Goal: Transaction & Acquisition: Purchase product/service

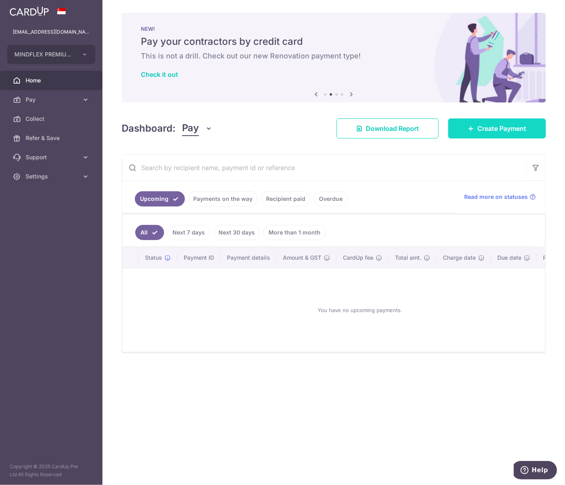
click at [490, 130] on span "Create Payment" at bounding box center [502, 129] width 49 height 10
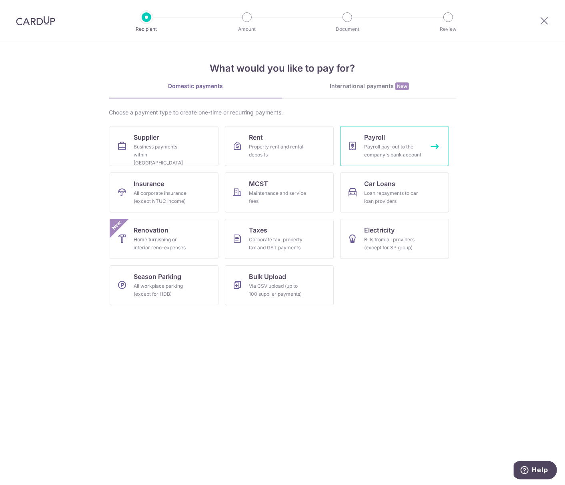
click at [385, 146] on div "Payroll pay-out to the company's bank account" at bounding box center [393, 151] width 58 height 16
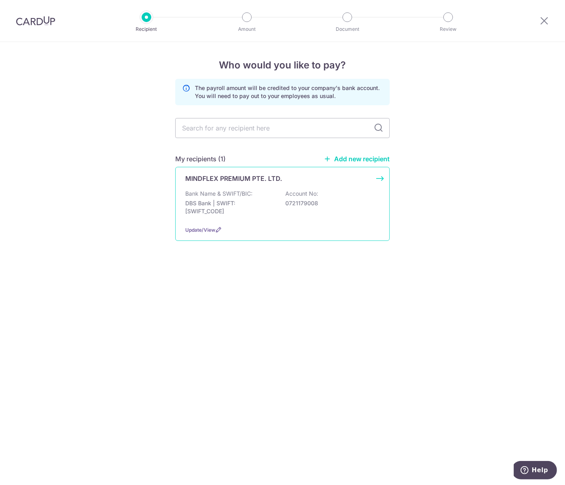
click at [241, 201] on p "DBS Bank | SWIFT: [SWIFT_CODE]" at bounding box center [230, 207] width 90 height 16
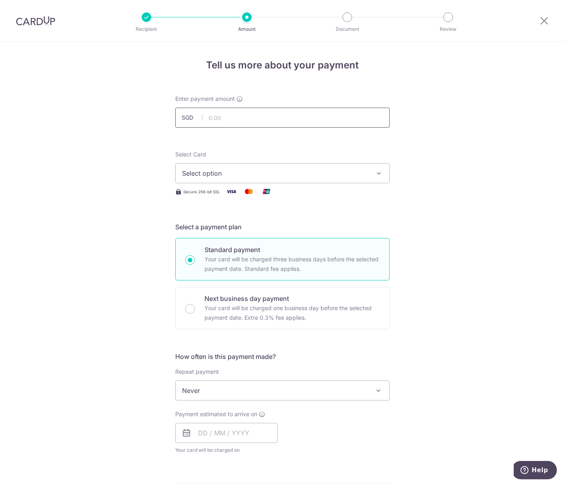
click at [224, 116] on input "text" at bounding box center [282, 118] width 215 height 20
click at [287, 117] on input "text" at bounding box center [282, 118] width 215 height 20
type input "94,513.75"
click at [186, 163] on button "Select option" at bounding box center [282, 173] width 215 height 20
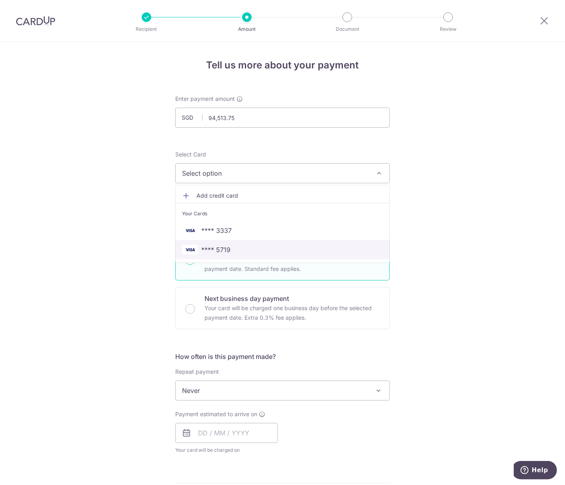
click at [197, 246] on span "**** 5719" at bounding box center [282, 250] width 201 height 10
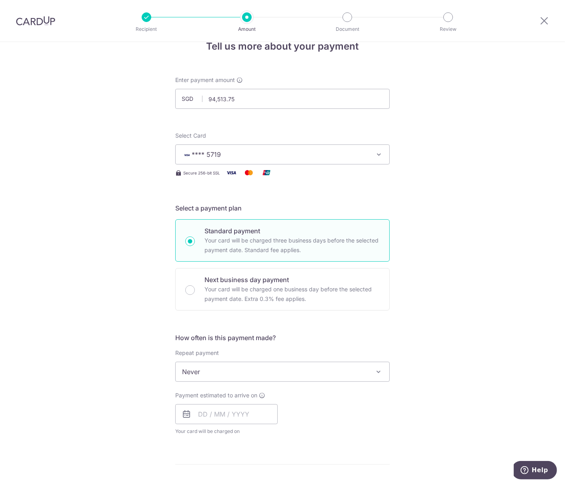
scroll to position [30, 0]
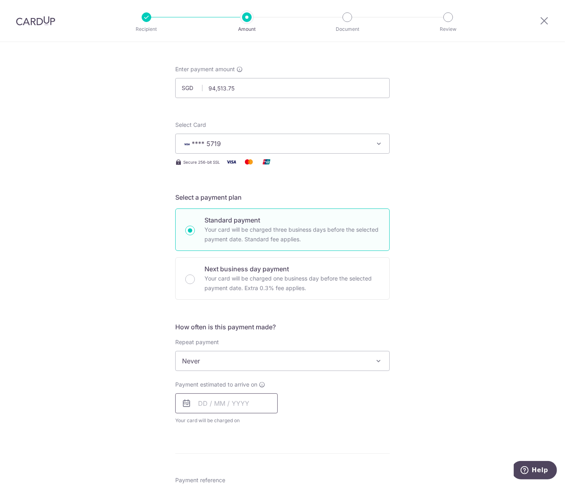
click at [201, 403] on input "text" at bounding box center [226, 403] width 102 height 20
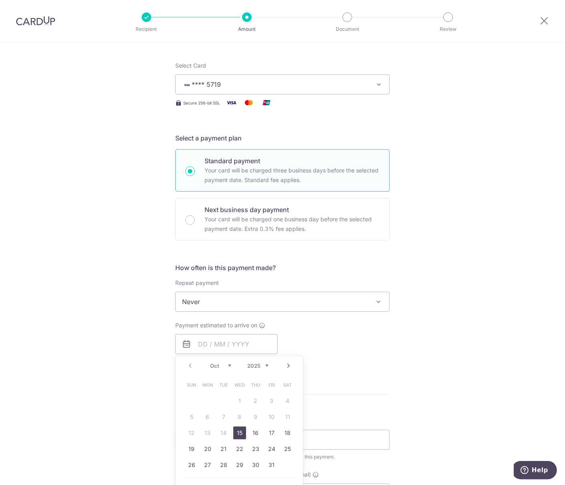
click at [237, 435] on link "15" at bounding box center [239, 433] width 13 height 13
type input "15/10/2025"
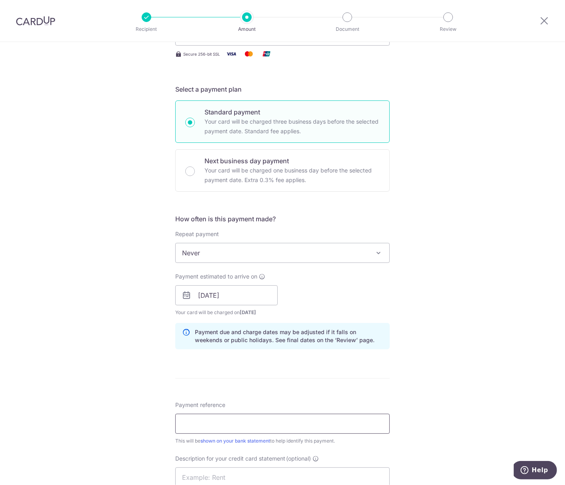
scroll to position [148, 0]
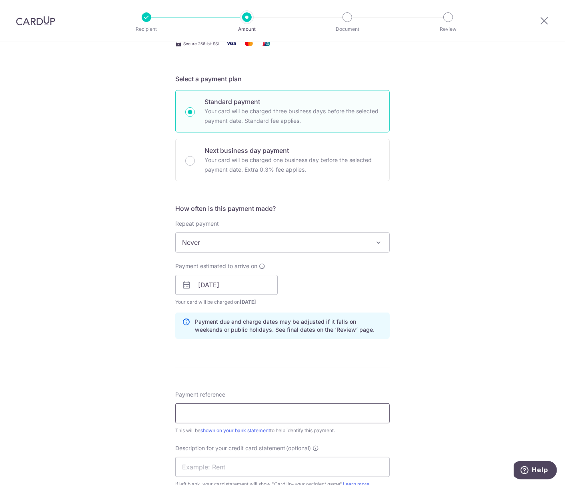
click at [213, 414] on input "Payment reference" at bounding box center [282, 413] width 215 height 20
type input "2nd Half Sep 2025"
click at [213, 413] on input "2nd Half Sep 2025" at bounding box center [282, 413] width 215 height 20
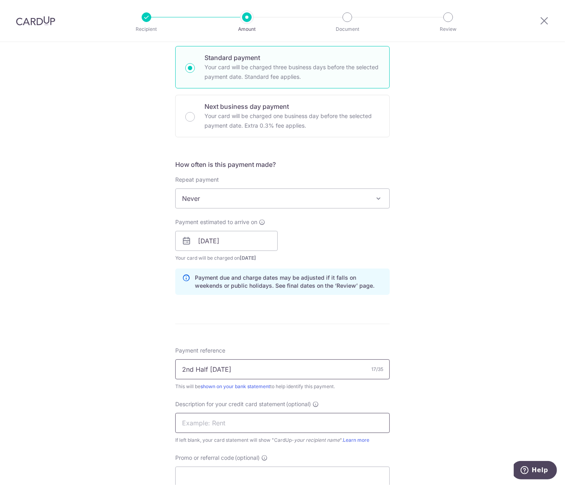
scroll to position [207, 0]
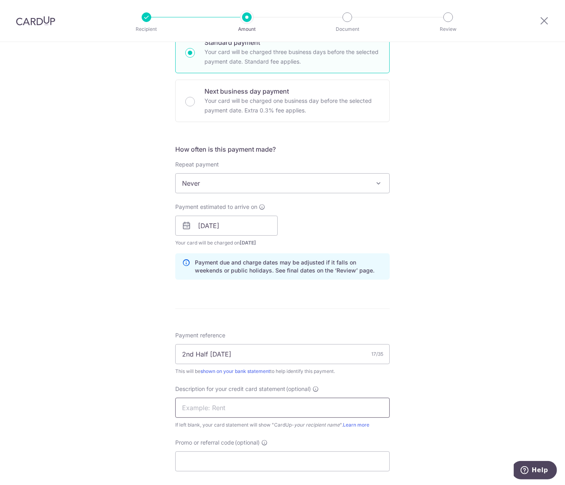
click at [209, 409] on input "text" at bounding box center [282, 408] width 215 height 20
paste input "2nd Half Sep 20"
type input "2nd Half Sep25"
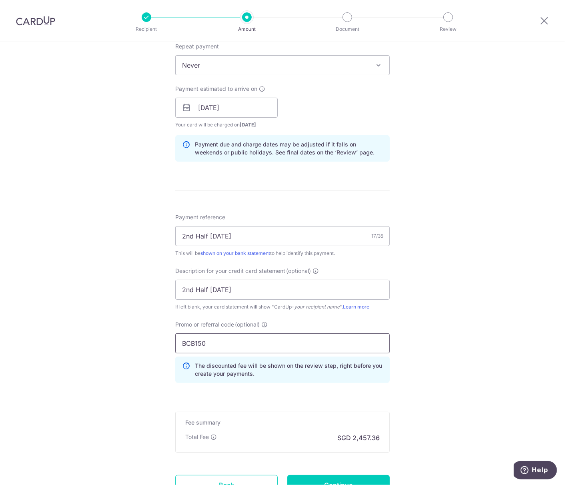
scroll to position [395, 0]
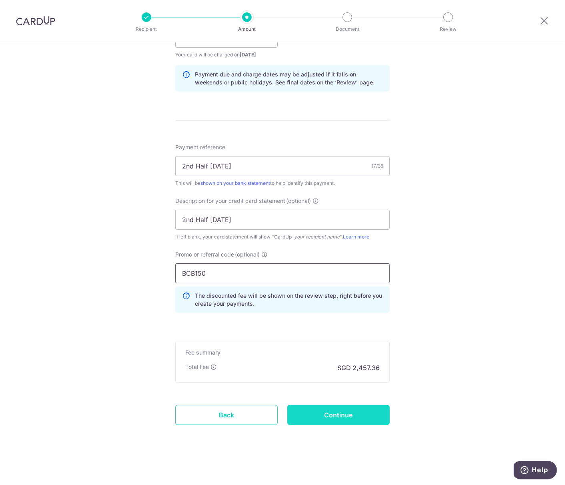
type input "BCB150"
click at [302, 413] on input "Continue" at bounding box center [338, 415] width 102 height 20
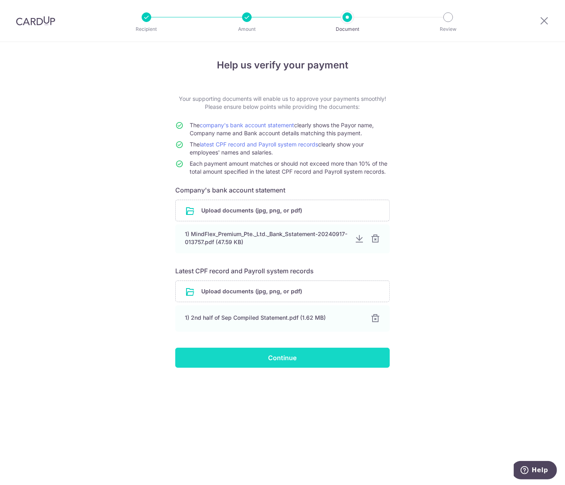
click at [218, 353] on input "Continue" at bounding box center [282, 358] width 215 height 20
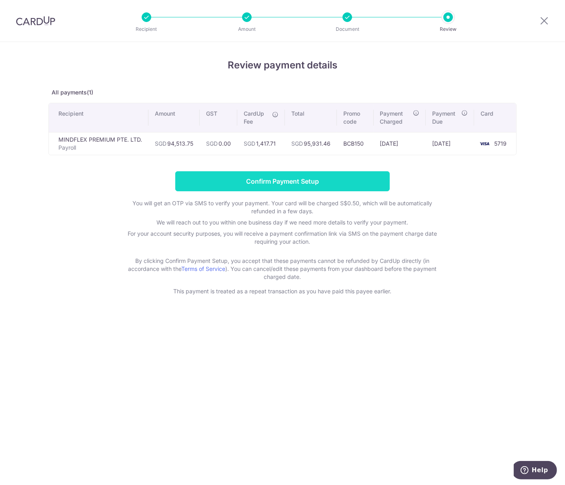
click at [260, 178] on input "Confirm Payment Setup" at bounding box center [282, 181] width 215 height 20
